Goal: Task Accomplishment & Management: Use online tool/utility

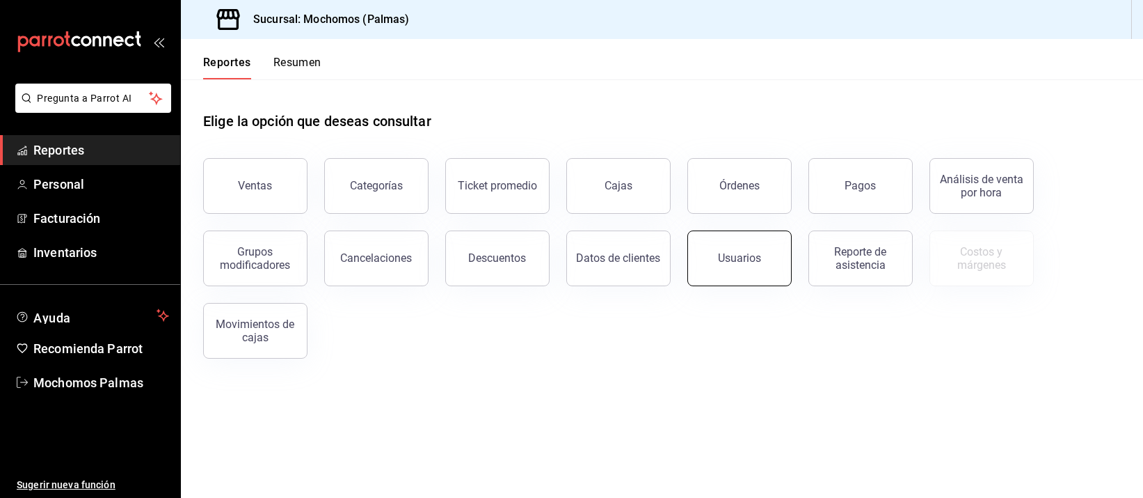
click at [774, 242] on button "Usuarios" at bounding box center [740, 258] width 104 height 56
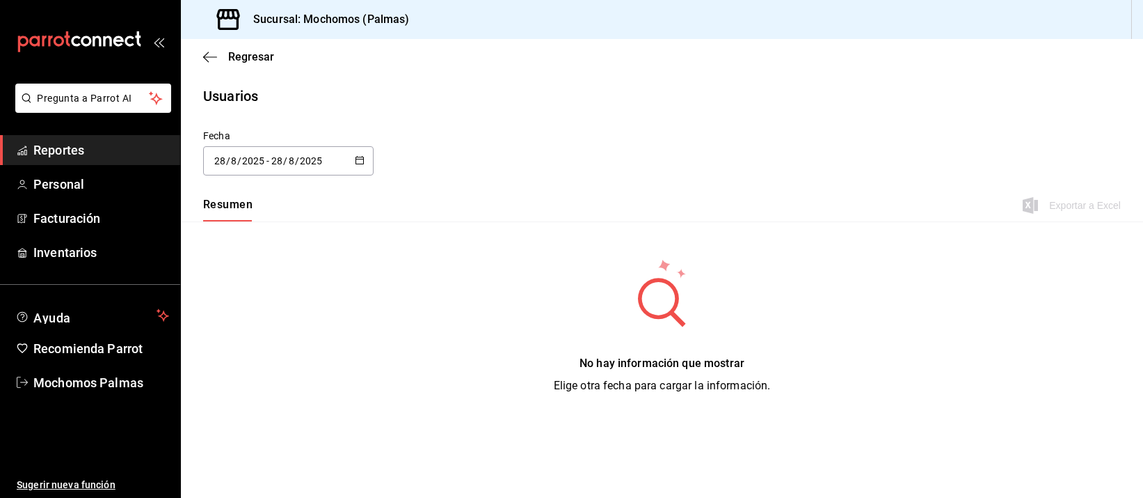
click at [246, 162] on input "2025" at bounding box center [253, 160] width 24 height 11
click at [251, 362] on li "Rango de fechas" at bounding box center [269, 361] width 132 height 31
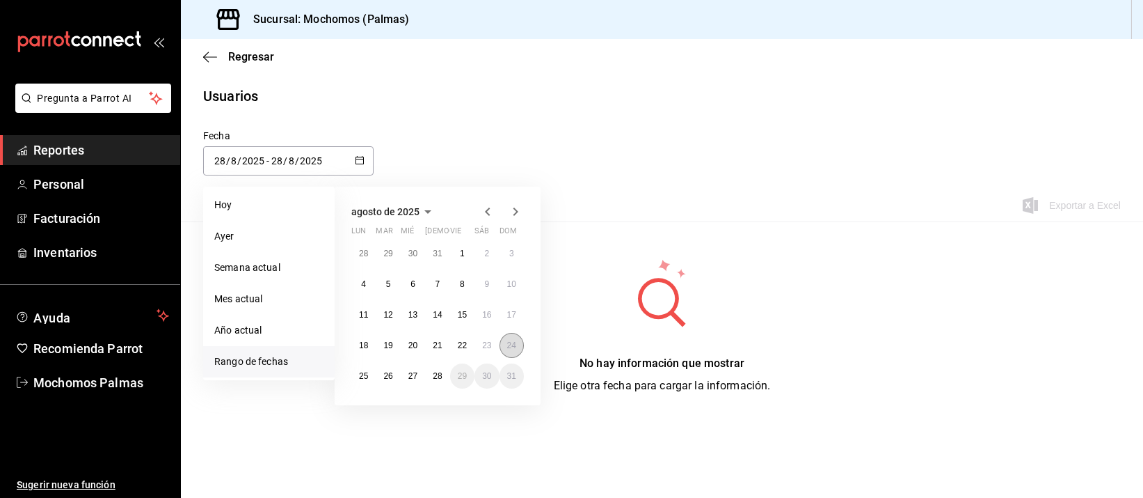
click at [509, 349] on button "24" at bounding box center [512, 345] width 24 height 25
click at [440, 376] on abbr "28" at bounding box center [437, 376] width 9 height 10
type input "[DATE]"
type input "24"
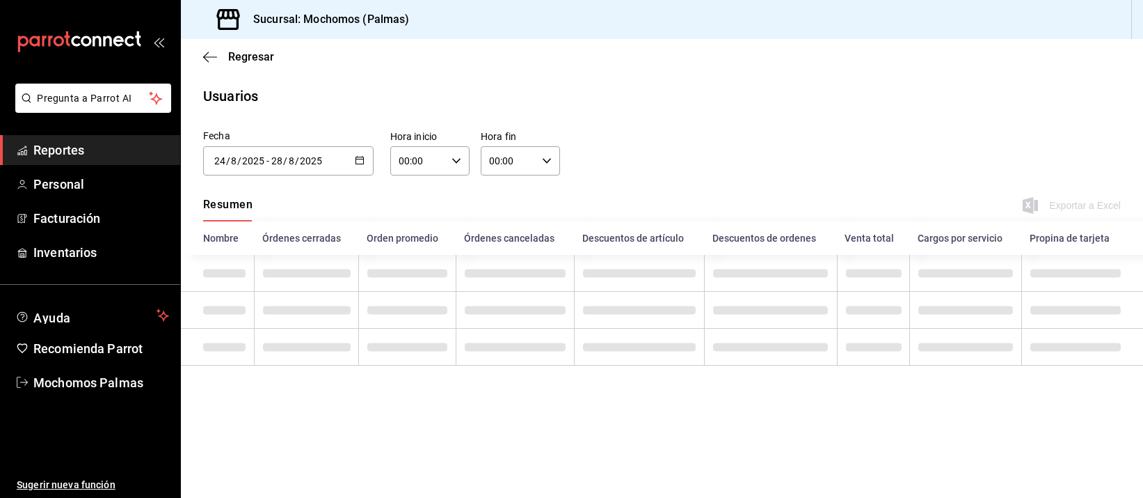
click at [433, 156] on input "00:00" at bounding box center [418, 161] width 56 height 28
click at [407, 267] on button "05" at bounding box center [410, 276] width 34 height 28
type input "05:00"
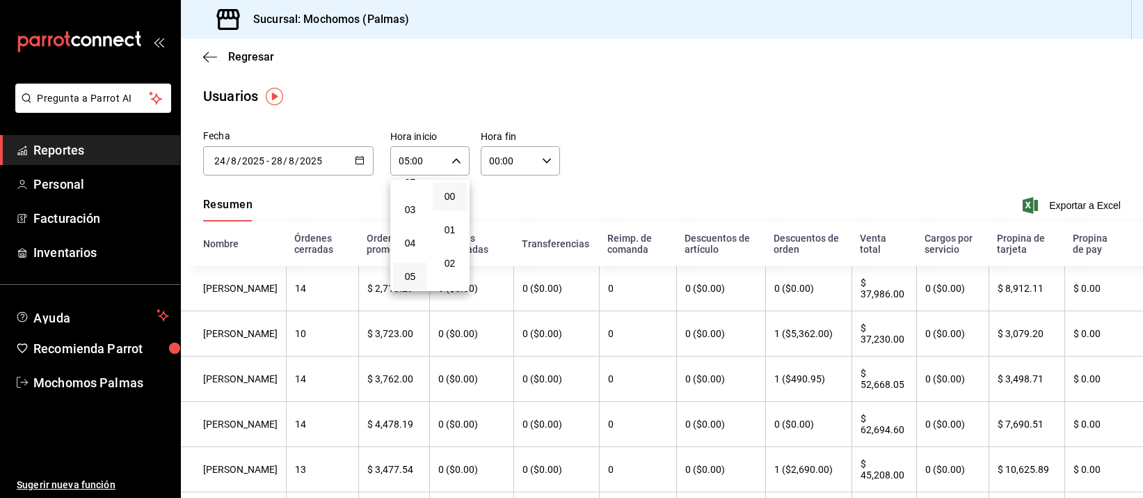
click at [507, 153] on div at bounding box center [571, 249] width 1143 height 498
click at [507, 153] on input "00:00" at bounding box center [509, 161] width 56 height 28
click at [496, 222] on span "06" at bounding box center [496, 222] width 17 height 11
type input "06:00"
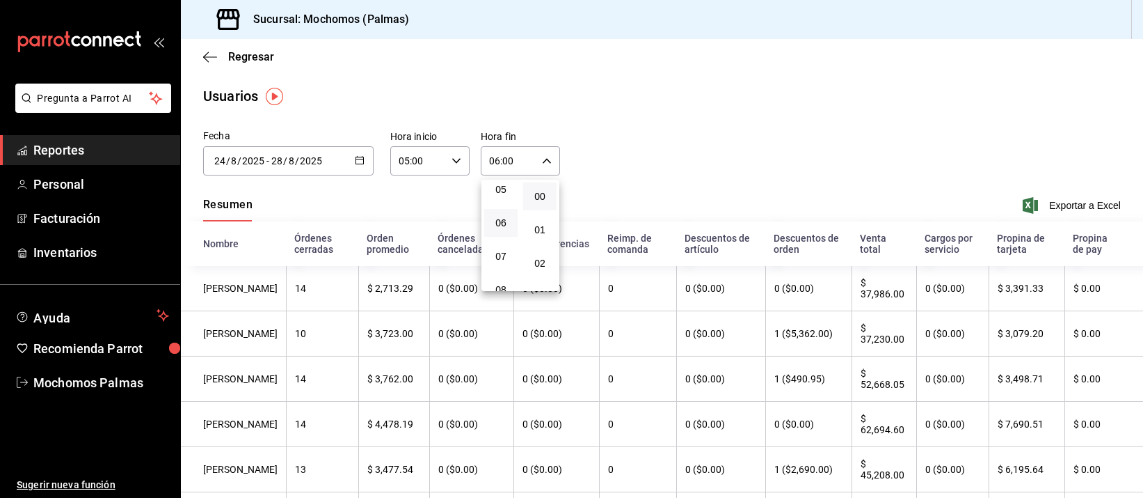
click at [1046, 207] on div at bounding box center [571, 249] width 1143 height 498
click at [1046, 207] on span "Exportar a Excel" at bounding box center [1073, 205] width 95 height 17
click at [336, 154] on div "[DATE] [DATE] - [DATE] [DATE]" at bounding box center [288, 160] width 170 height 29
click at [643, 141] on div "Fecha [DATE] [DATE] - [DATE] [DATE] [DATE] lun mar mié jue vie sáb dom 28 29 30…" at bounding box center [662, 160] width 962 height 63
click at [514, 160] on input "06:00" at bounding box center [509, 161] width 56 height 28
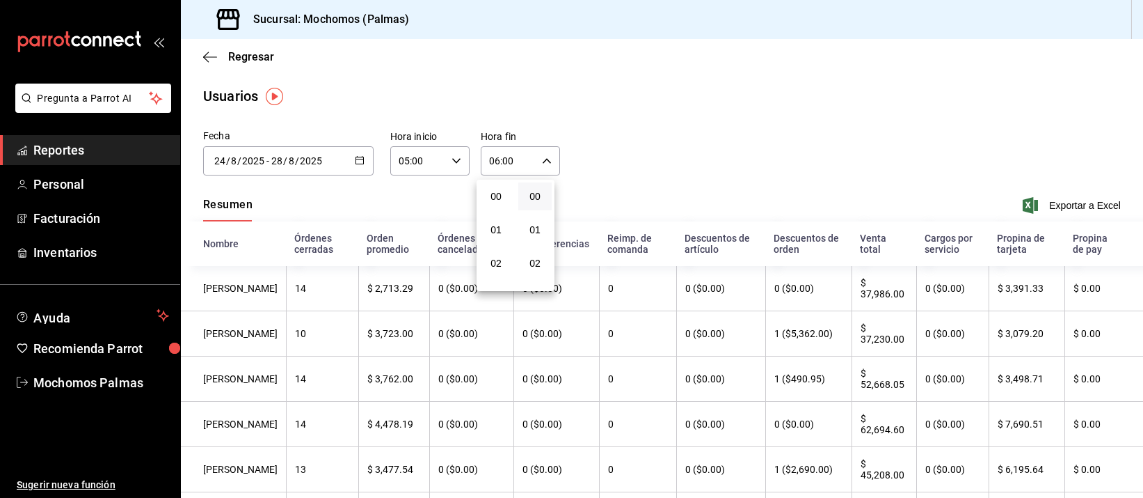
scroll to position [198, 0]
